Goal: Information Seeking & Learning: Learn about a topic

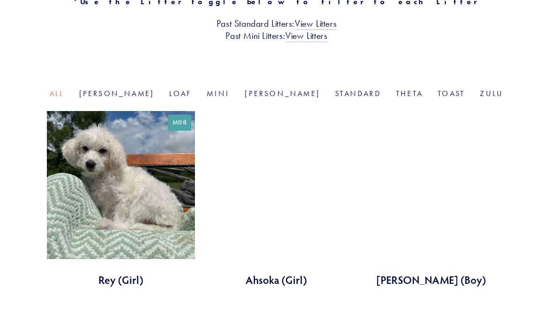
scroll to position [287, 0]
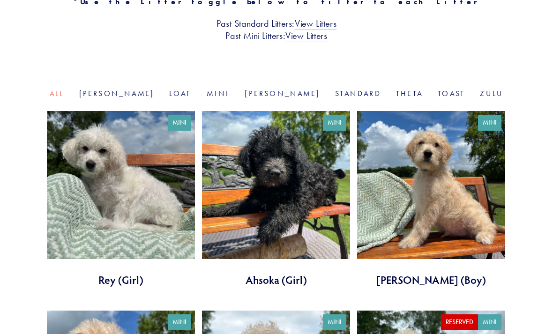
click at [156, 188] on link at bounding box center [121, 199] width 148 height 176
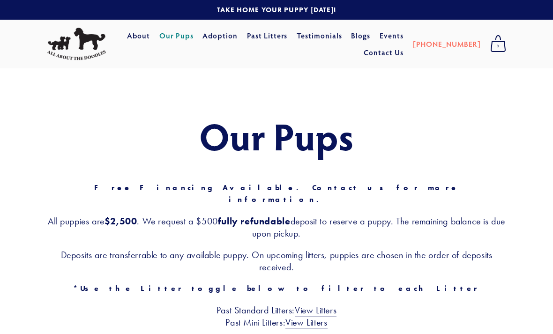
scroll to position [317, 0]
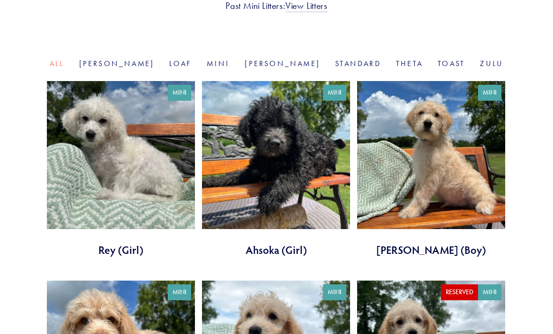
click at [301, 168] on link at bounding box center [276, 169] width 148 height 176
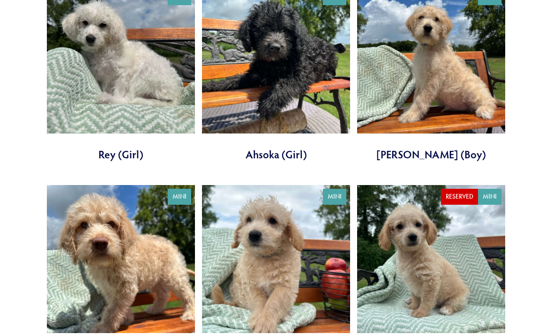
scroll to position [417, 0]
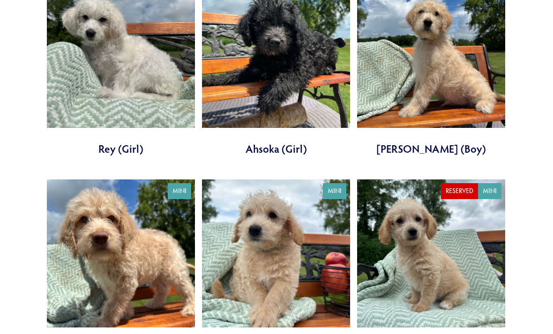
click at [157, 238] on link at bounding box center [121, 268] width 148 height 176
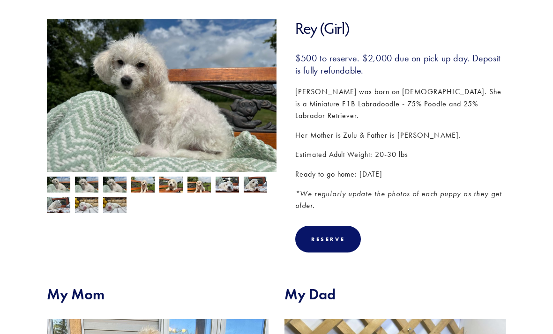
scroll to position [129, 0]
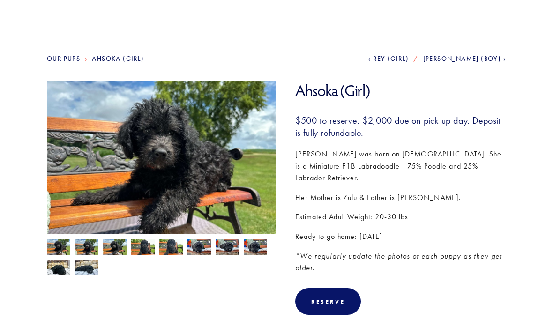
scroll to position [96, 0]
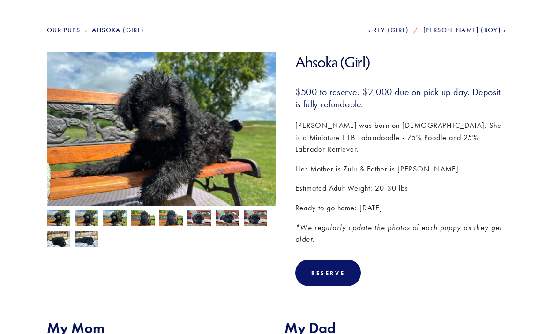
click at [88, 243] on img at bounding box center [86, 239] width 23 height 18
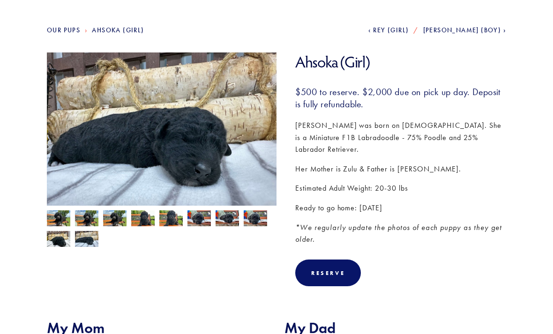
scroll to position [97, 0]
click at [233, 221] on img at bounding box center [226, 218] width 23 height 18
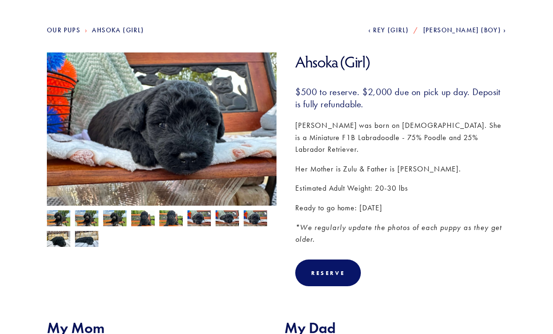
click at [161, 215] on img at bounding box center [170, 219] width 23 height 18
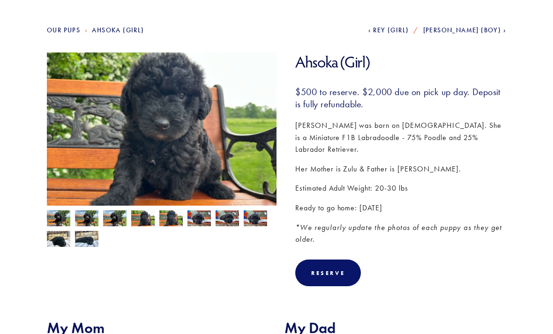
click at [59, 224] on img at bounding box center [58, 219] width 23 height 18
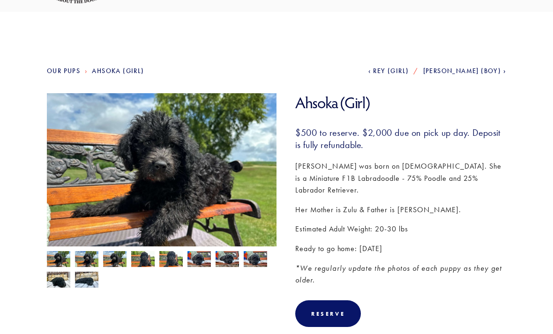
scroll to position [0, 0]
